Goal: Find specific page/section: Find specific page/section

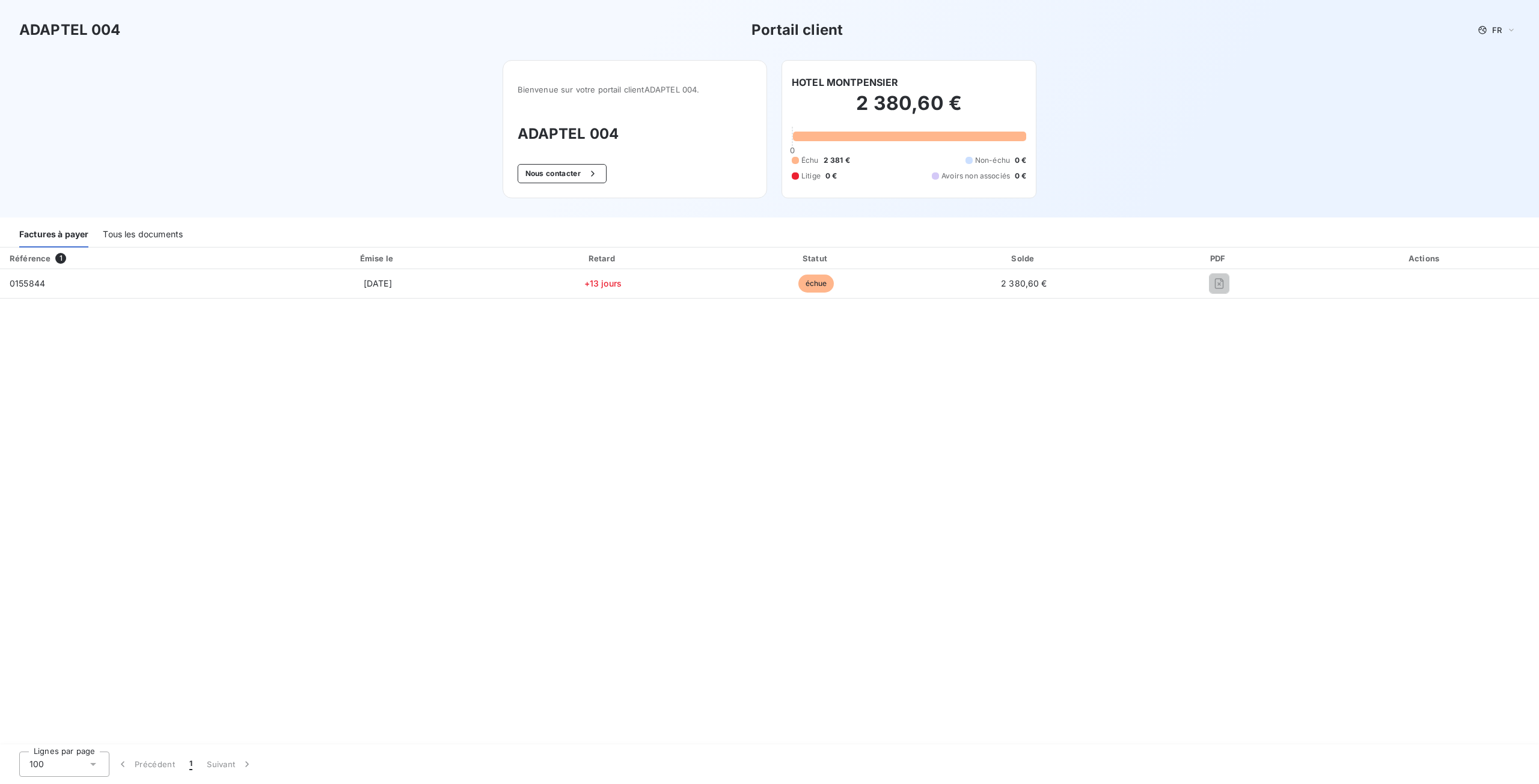
click at [138, 222] on div "Tous les documents" at bounding box center [143, 234] width 80 height 25
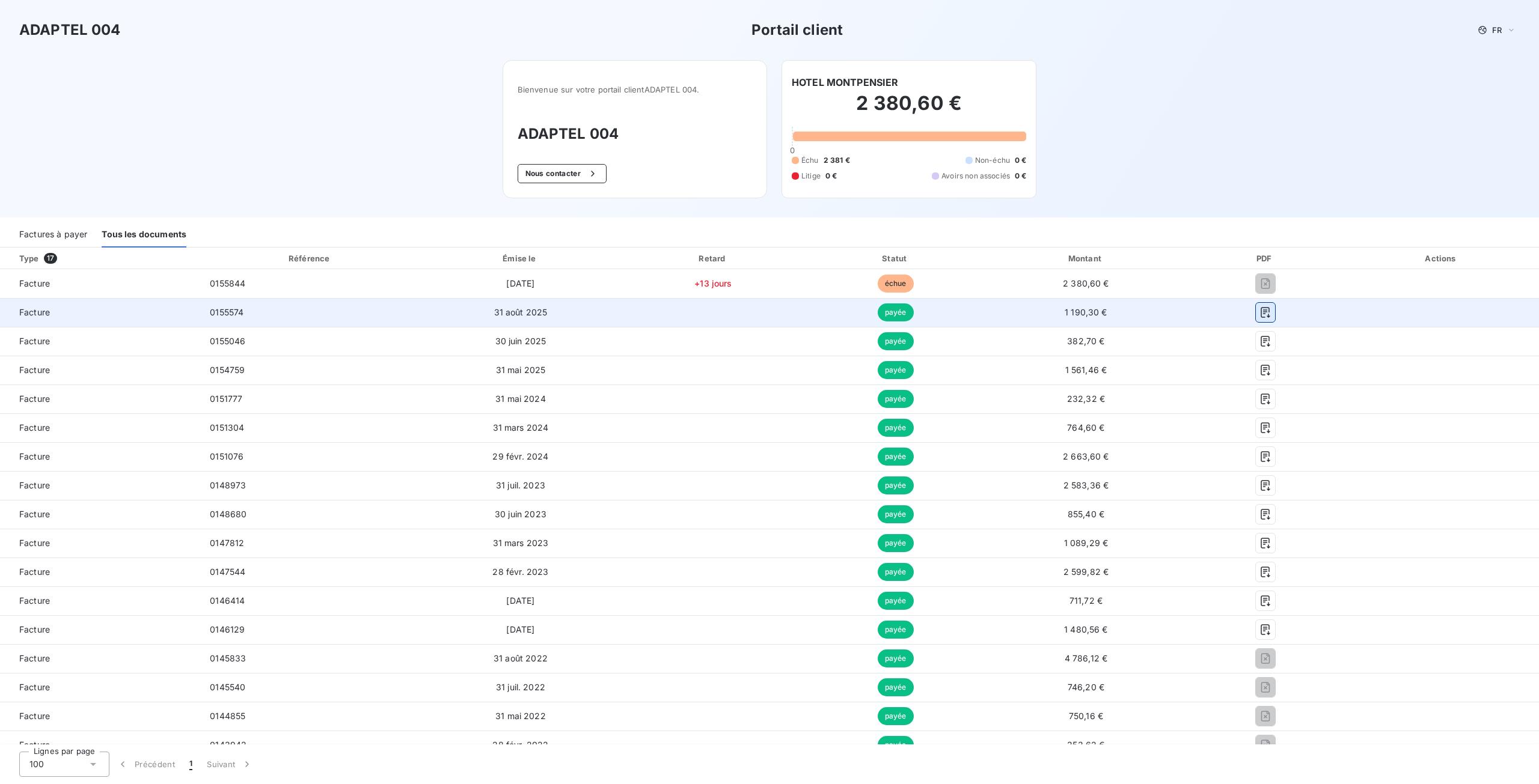
click at [1263, 313] on button "button" at bounding box center [1265, 313] width 19 height 19
click at [1295, 315] on div at bounding box center [1265, 313] width 139 height 19
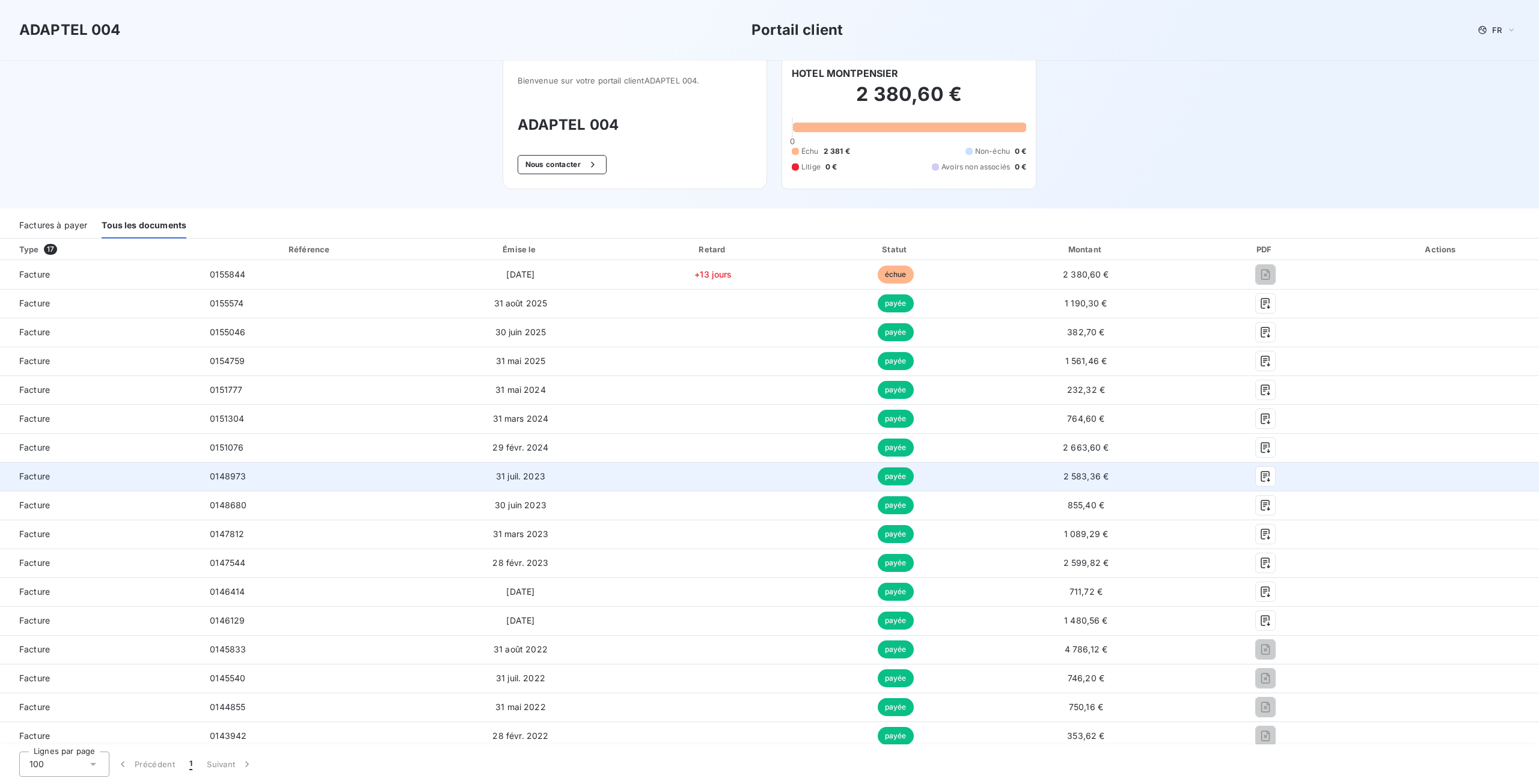
scroll to position [13, 0]
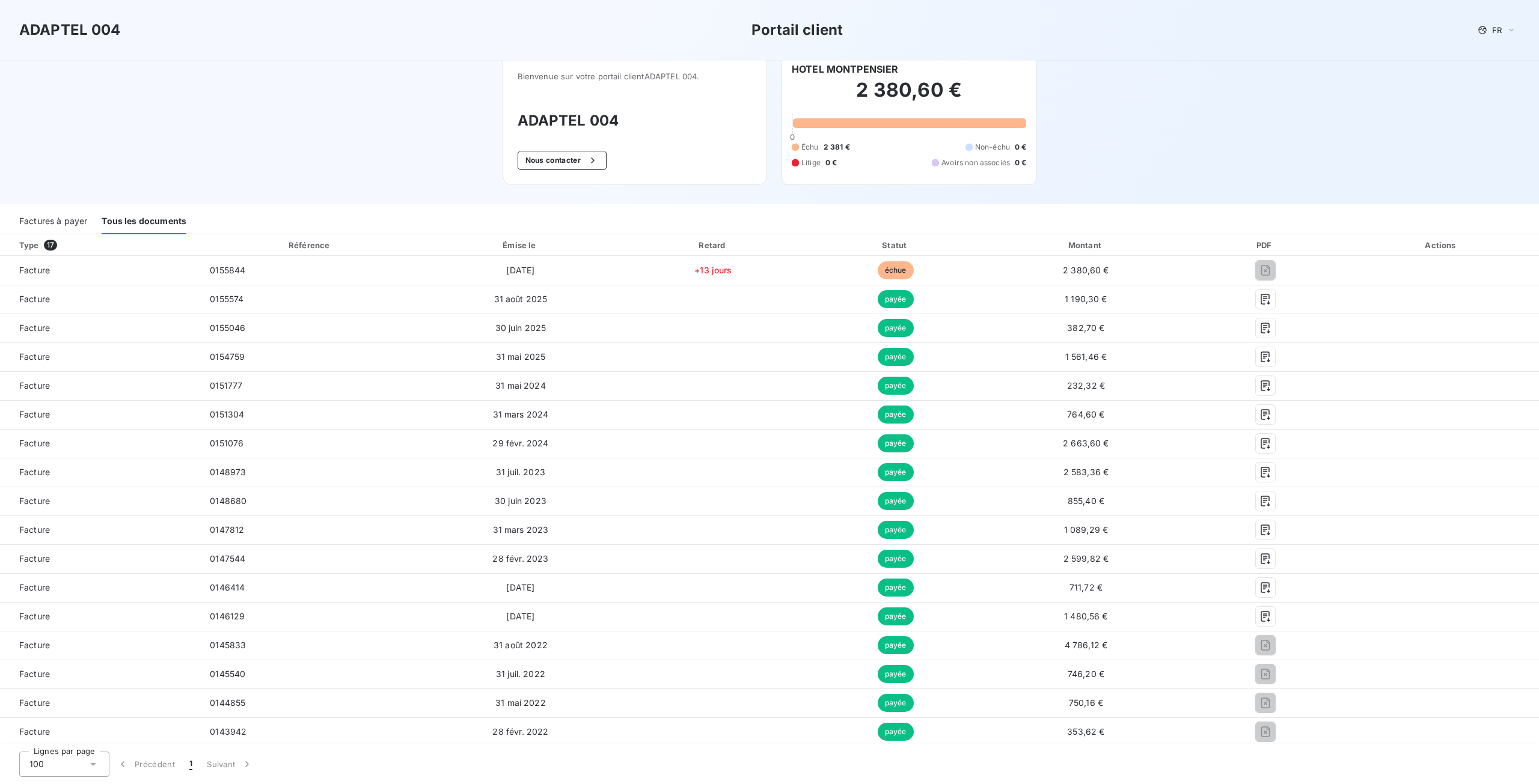
click at [66, 215] on div "Factures à payer" at bounding box center [53, 221] width 68 height 25
